Goal: Information Seeking & Learning: Find specific fact

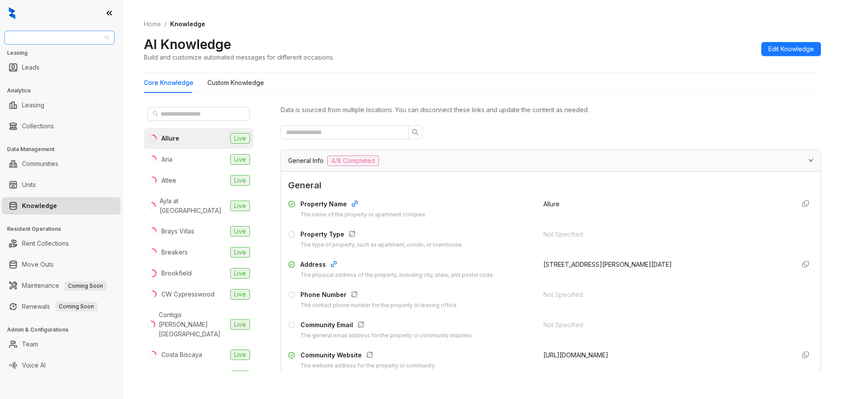
click at [75, 37] on span "United Apartment Group" at bounding box center [59, 37] width 99 height 13
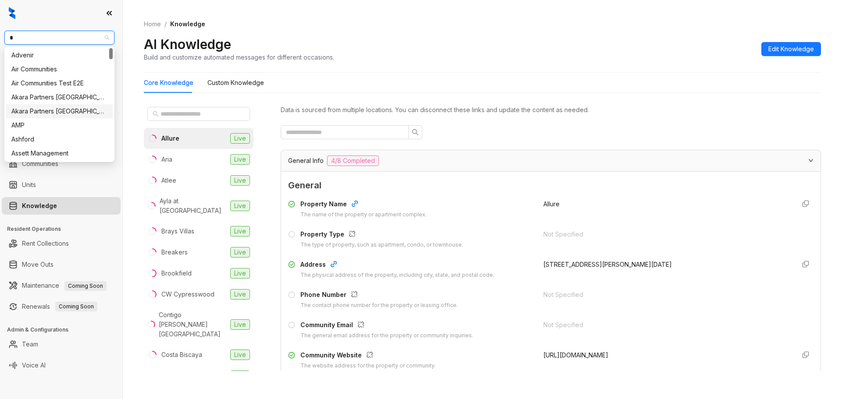
type input "**"
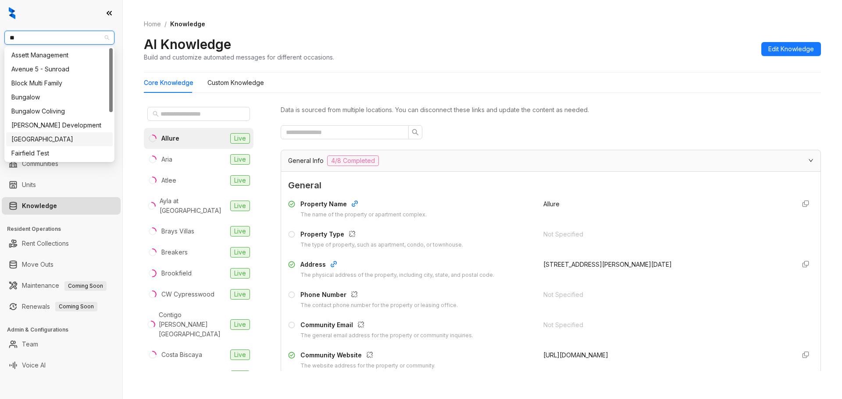
drag, startPoint x: 45, startPoint y: 144, endPoint x: 52, endPoint y: 145, distance: 7.1
click at [44, 144] on div "[GEOGRAPHIC_DATA]" at bounding box center [59, 140] width 96 height 10
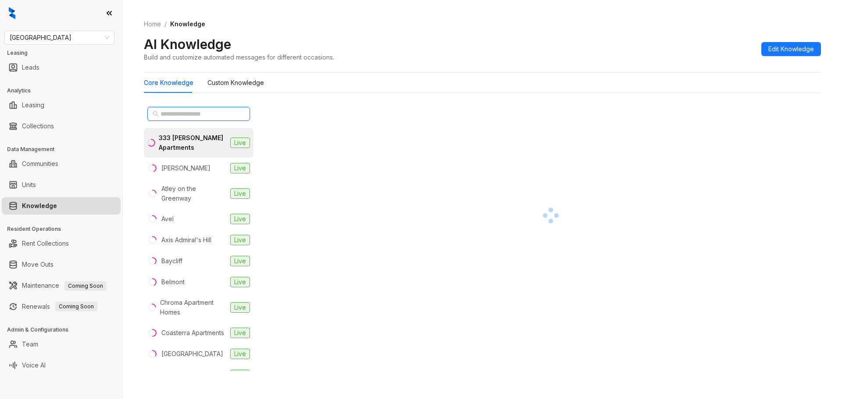
click at [197, 110] on input "text" at bounding box center [198, 114] width 77 height 10
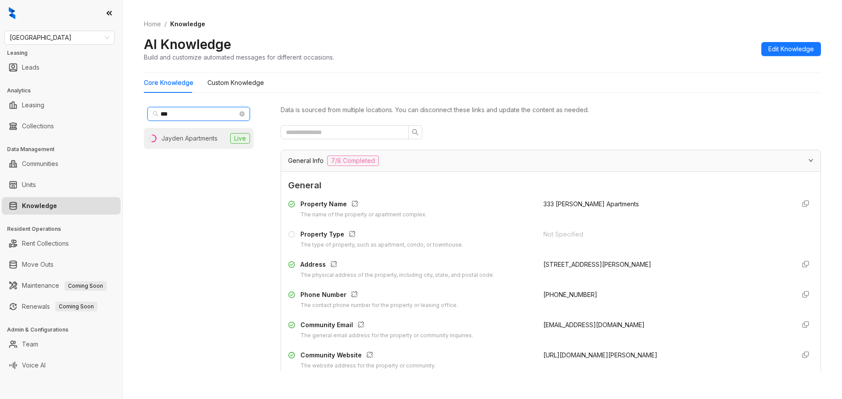
type input "***"
click at [192, 145] on li "Jayden Apartments Live" at bounding box center [199, 138] width 110 height 21
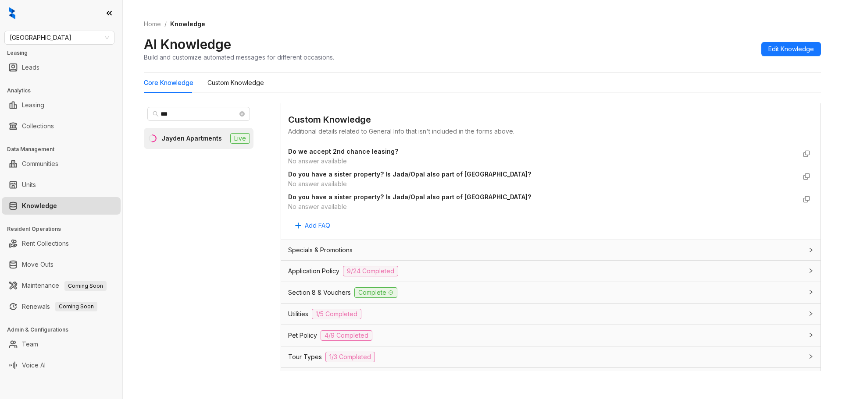
scroll to position [561, 0]
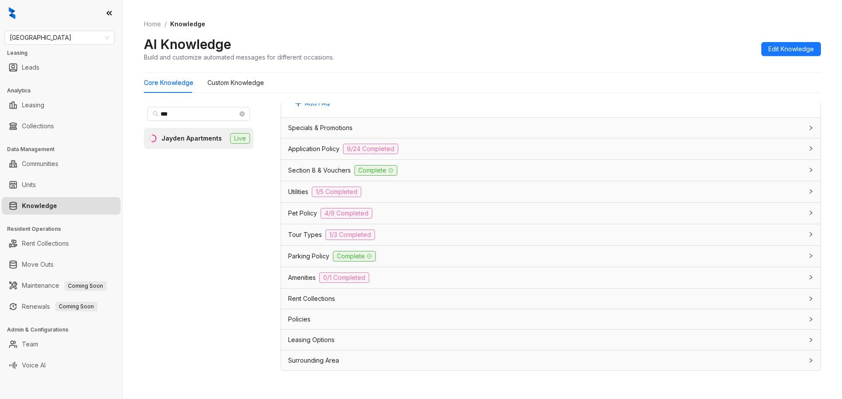
click at [430, 280] on div "Amenities 0/1 Completed" at bounding box center [545, 278] width 515 height 11
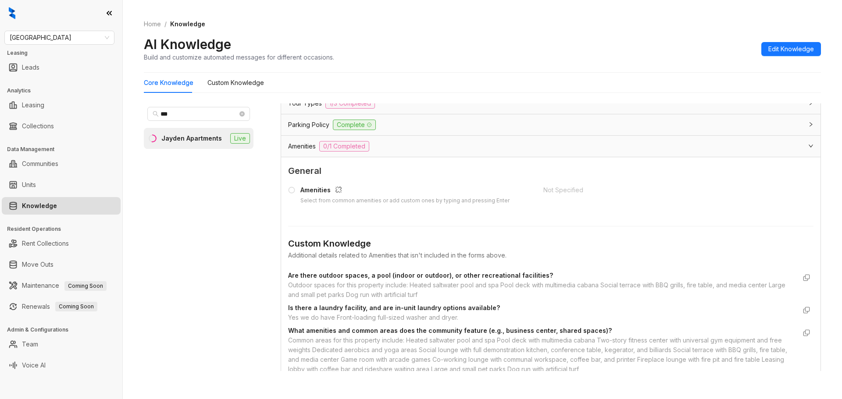
click at [449, 313] on div "Yes we do have Front-loading full-sized washer and dryer." at bounding box center [542, 318] width 508 height 10
click at [448, 313] on div "Yes we do have Front-loading full-sized washer and dryer." at bounding box center [542, 318] width 508 height 10
